Goal: Information Seeking & Learning: Find specific fact

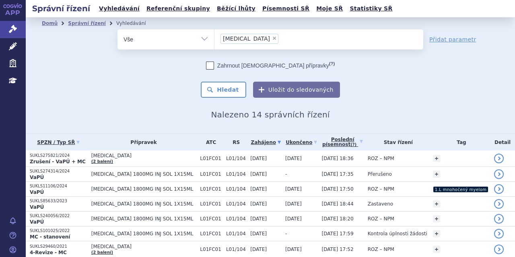
click at [272, 36] on span "×" at bounding box center [274, 38] width 5 height 5
click at [214, 35] on select "[MEDICAL_DATA]" at bounding box center [214, 39] width 0 height 20
select select
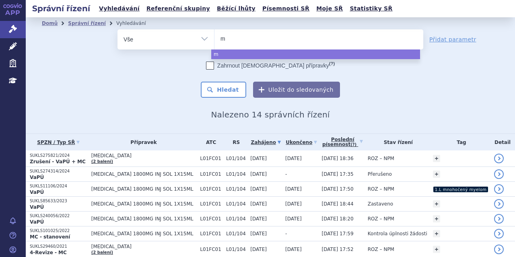
type input "mo"
type input "mou"
type input "moun"
type input "mounj"
type input "mounja"
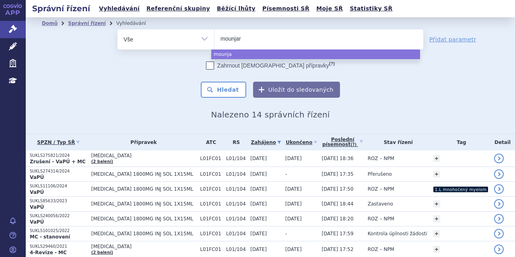
type input "mounjaro"
select select "mounjaro"
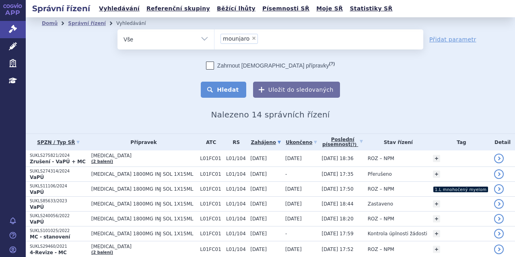
click at [225, 83] on button "Hledat" at bounding box center [223, 90] width 45 height 16
